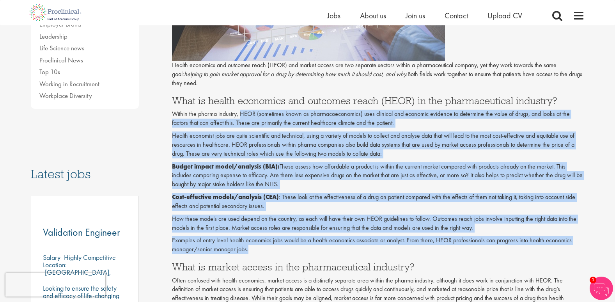
drag, startPoint x: 241, startPoint y: 124, endPoint x: 301, endPoint y: 252, distance: 141.1
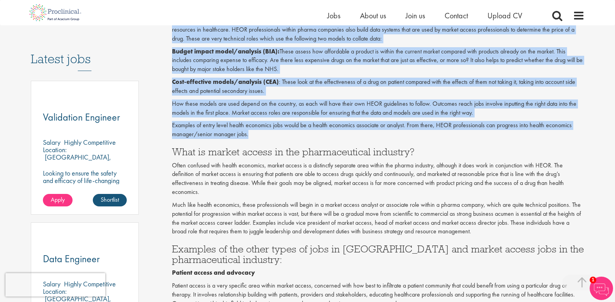
scroll to position [390, 0]
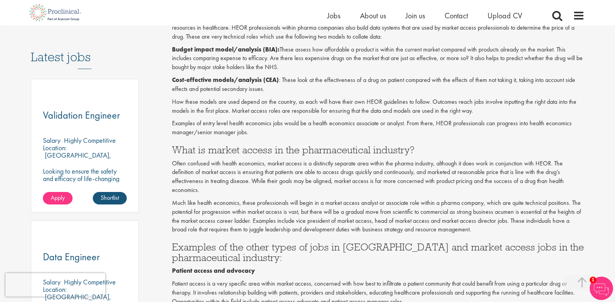
click at [212, 170] on p "Often confused with health economics, market access is a distinctly separate ar…" at bounding box center [378, 176] width 413 height 35
drag, startPoint x: 528, startPoint y: 165, endPoint x: 279, endPoint y: 165, distance: 248.4
click at [280, 165] on p "Often confused with health economics, market access is a distinctly separate ar…" at bounding box center [378, 176] width 413 height 35
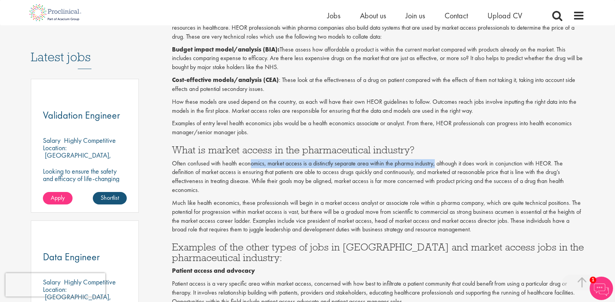
drag, startPoint x: 252, startPoint y: 162, endPoint x: 435, endPoint y: 164, distance: 183.3
click at [434, 164] on p "Often confused with health economics, market access is a distinctly separate ar…" at bounding box center [378, 176] width 413 height 35
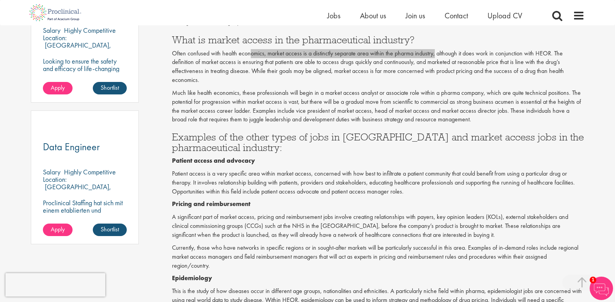
scroll to position [507, 0]
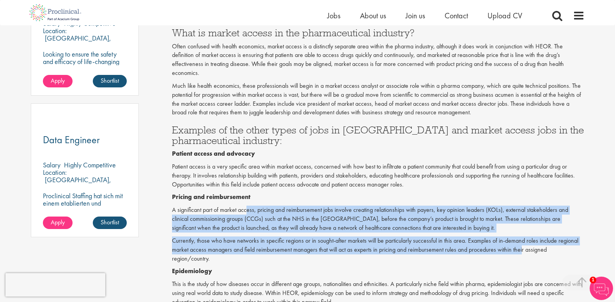
drag, startPoint x: 246, startPoint y: 212, endPoint x: 517, endPoint y: 249, distance: 273.5
click at [520, 248] on div "Health economics and outcomes reach (HEOR) and market access are two separate s…" at bounding box center [378, 234] width 413 height 815
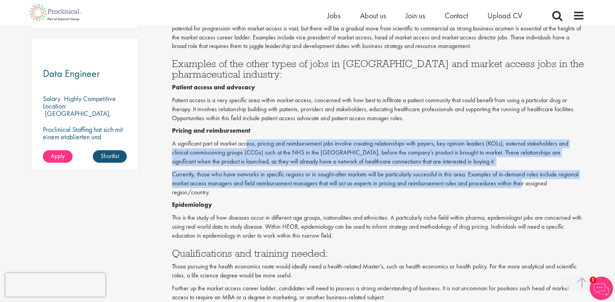
scroll to position [585, 0]
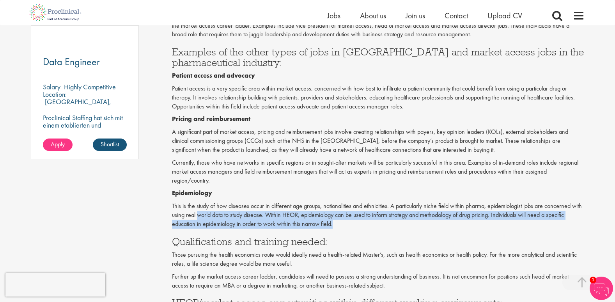
drag, startPoint x: 198, startPoint y: 202, endPoint x: 375, endPoint y: 220, distance: 177.9
click at [376, 219] on p "This is the study of how diseases occur in different age groups, nationalities …" at bounding box center [378, 215] width 413 height 27
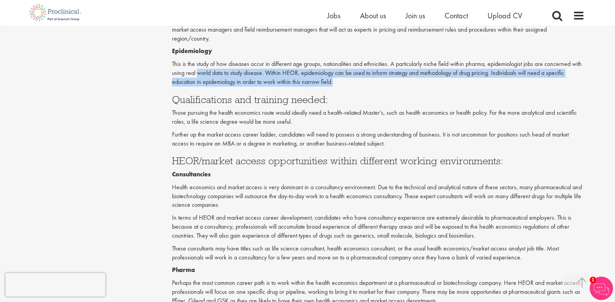
scroll to position [741, 0]
